Goal: Information Seeking & Learning: Understand process/instructions

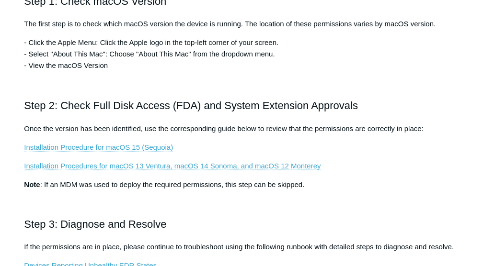
scroll to position [255, 0]
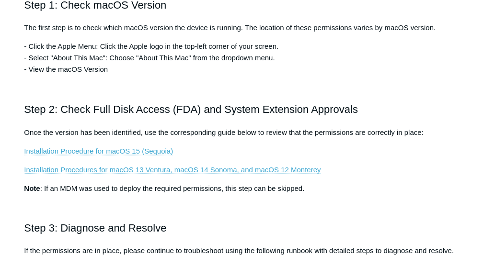
click at [117, 150] on link "Installation Procedure for macOS 15 (Sequoia)" at bounding box center [98, 151] width 149 height 9
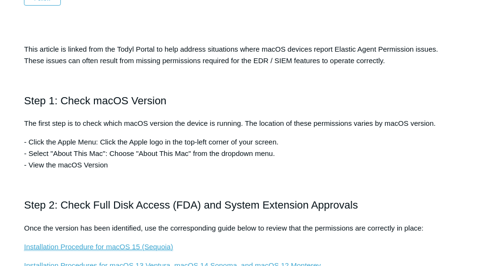
scroll to position [288, 0]
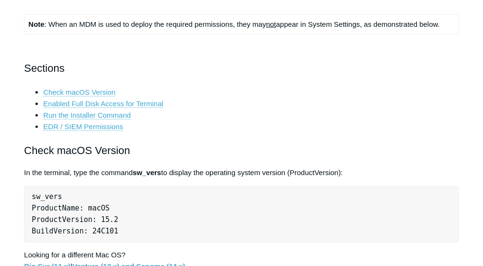
scroll to position [288, 0]
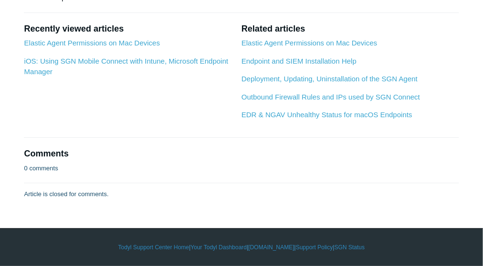
scroll to position [2775, 0]
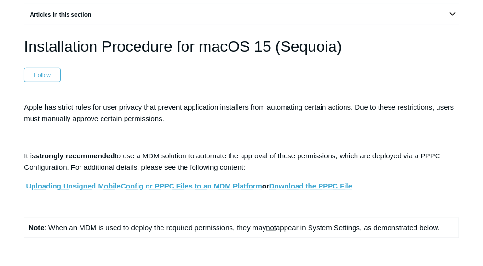
scroll to position [91, 0]
